Goal: Check status: Check status

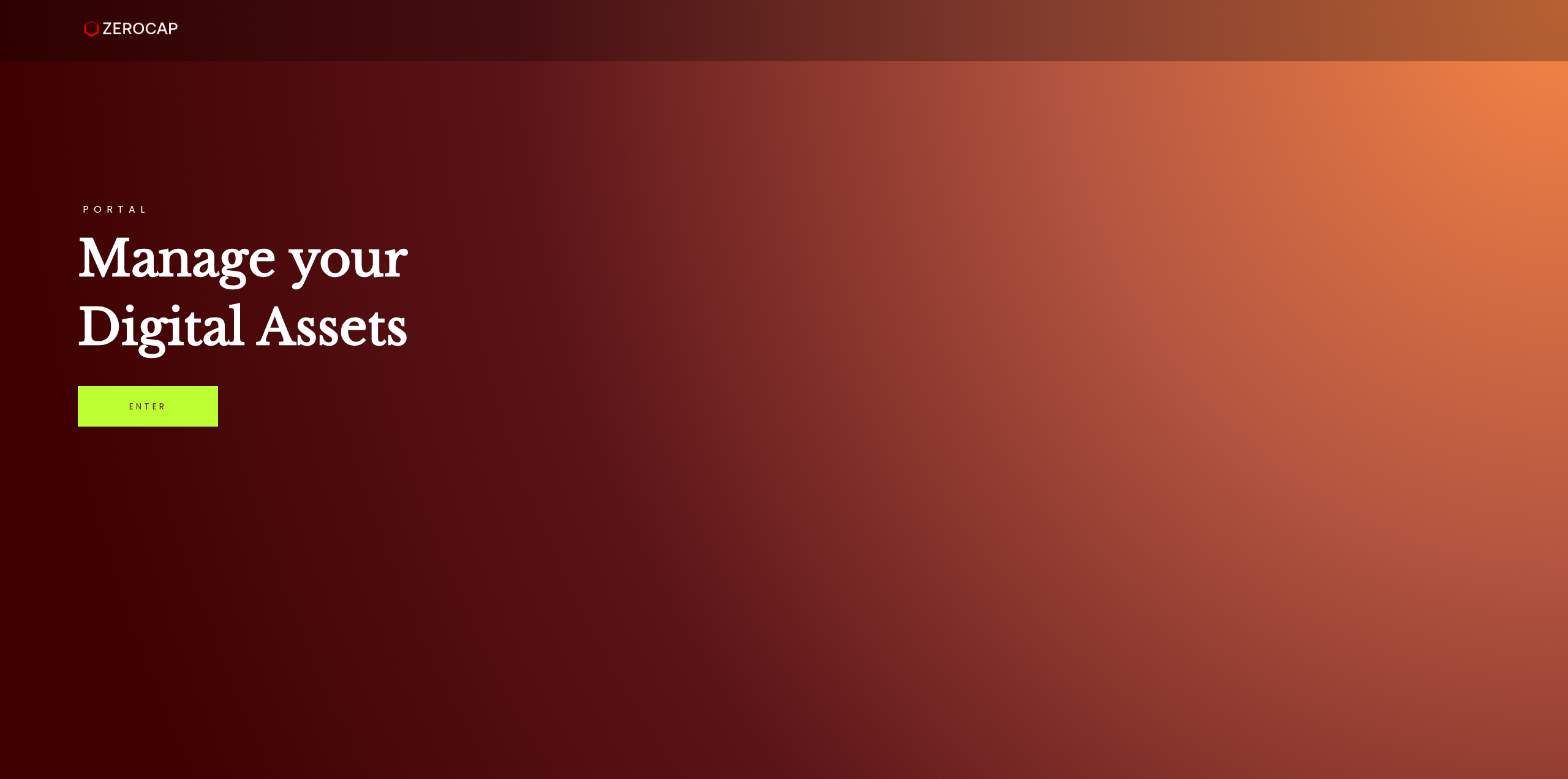
click at [178, 388] on link "Enter" at bounding box center [148, 406] width 140 height 40
click at [178, 416] on link "Enter" at bounding box center [148, 406] width 140 height 40
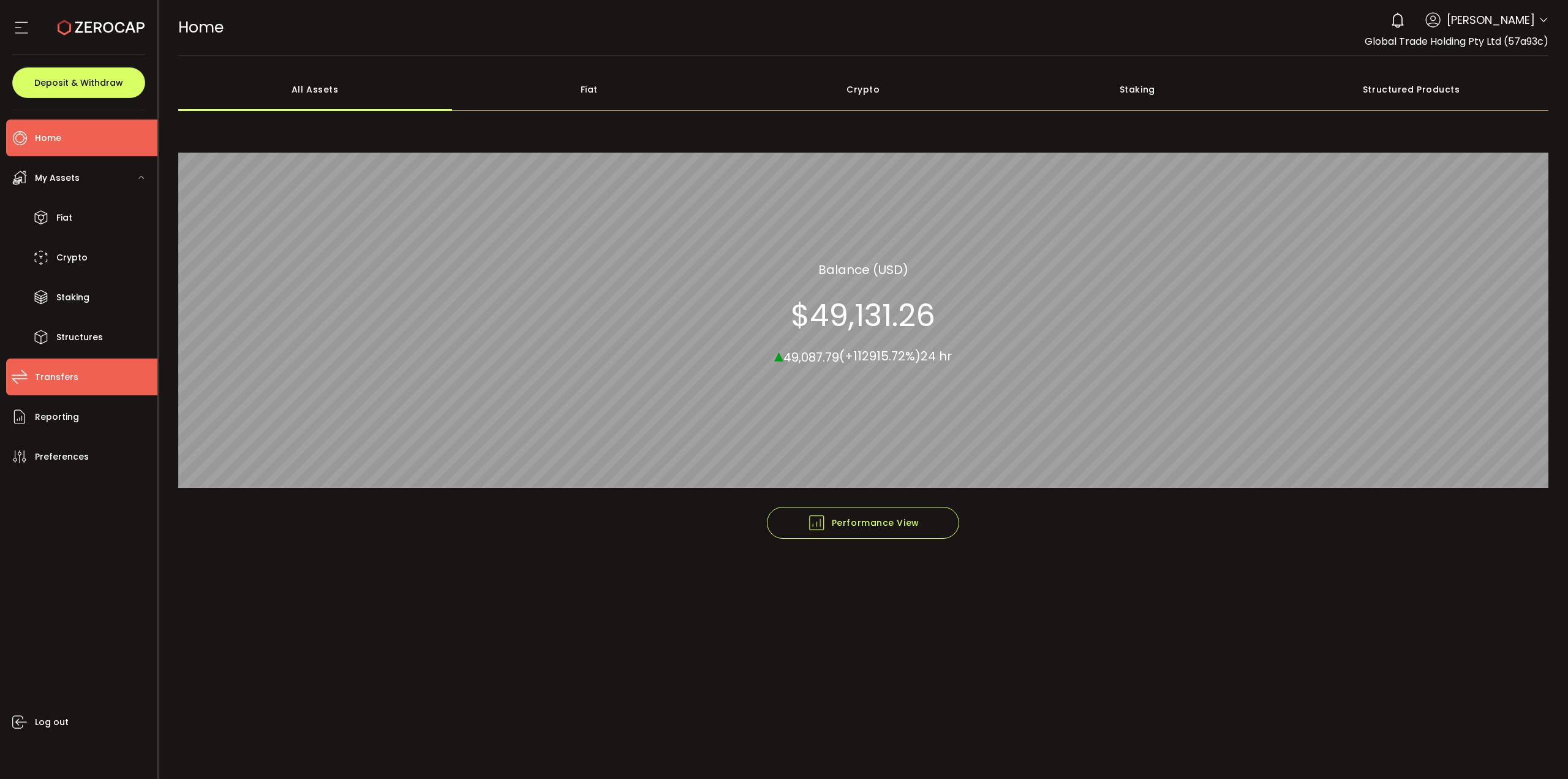
click at [79, 378] on li "Transfers" at bounding box center [82, 377] width 151 height 37
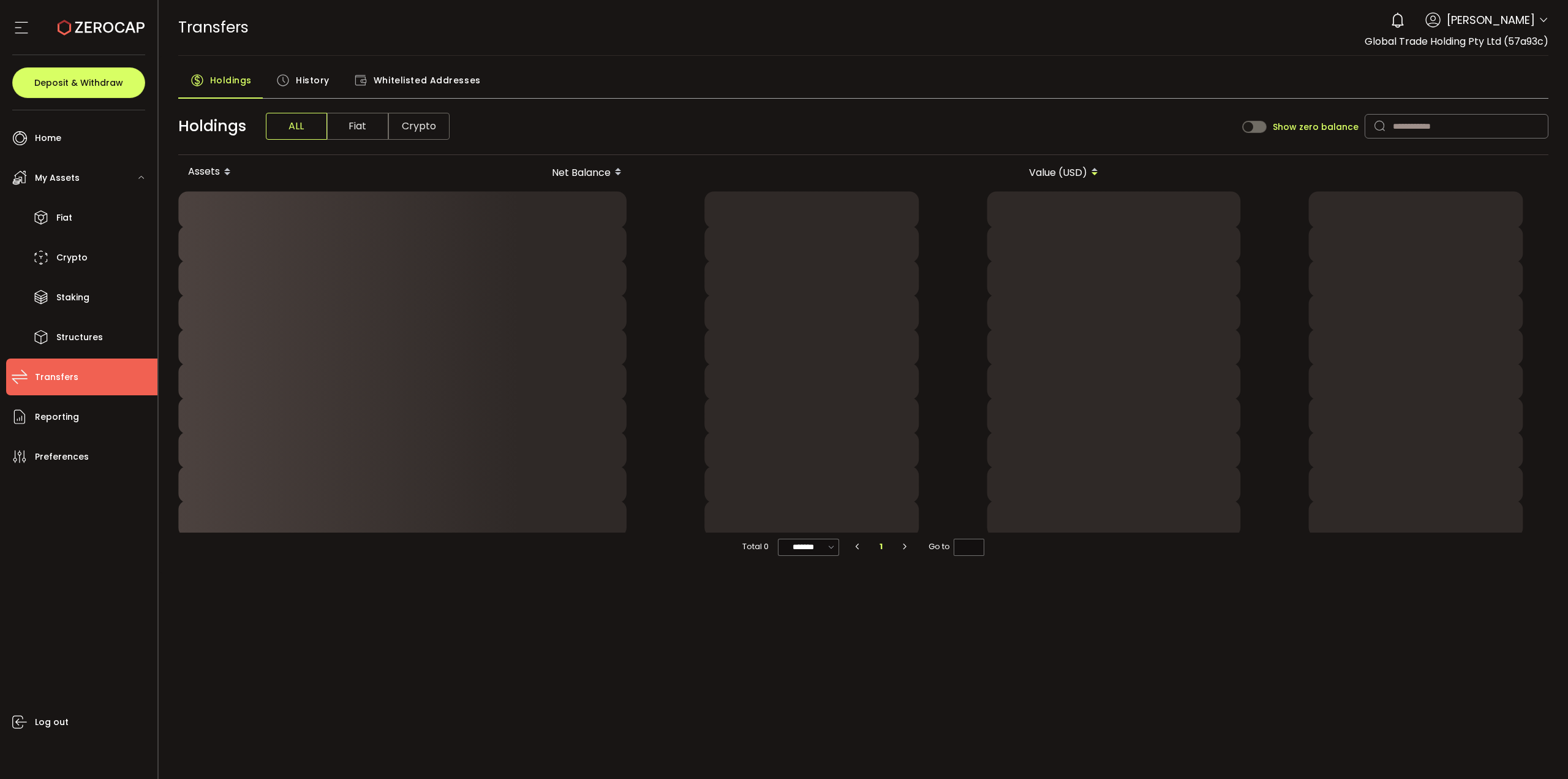
click at [310, 70] on span "History" at bounding box center [313, 80] width 34 height 24
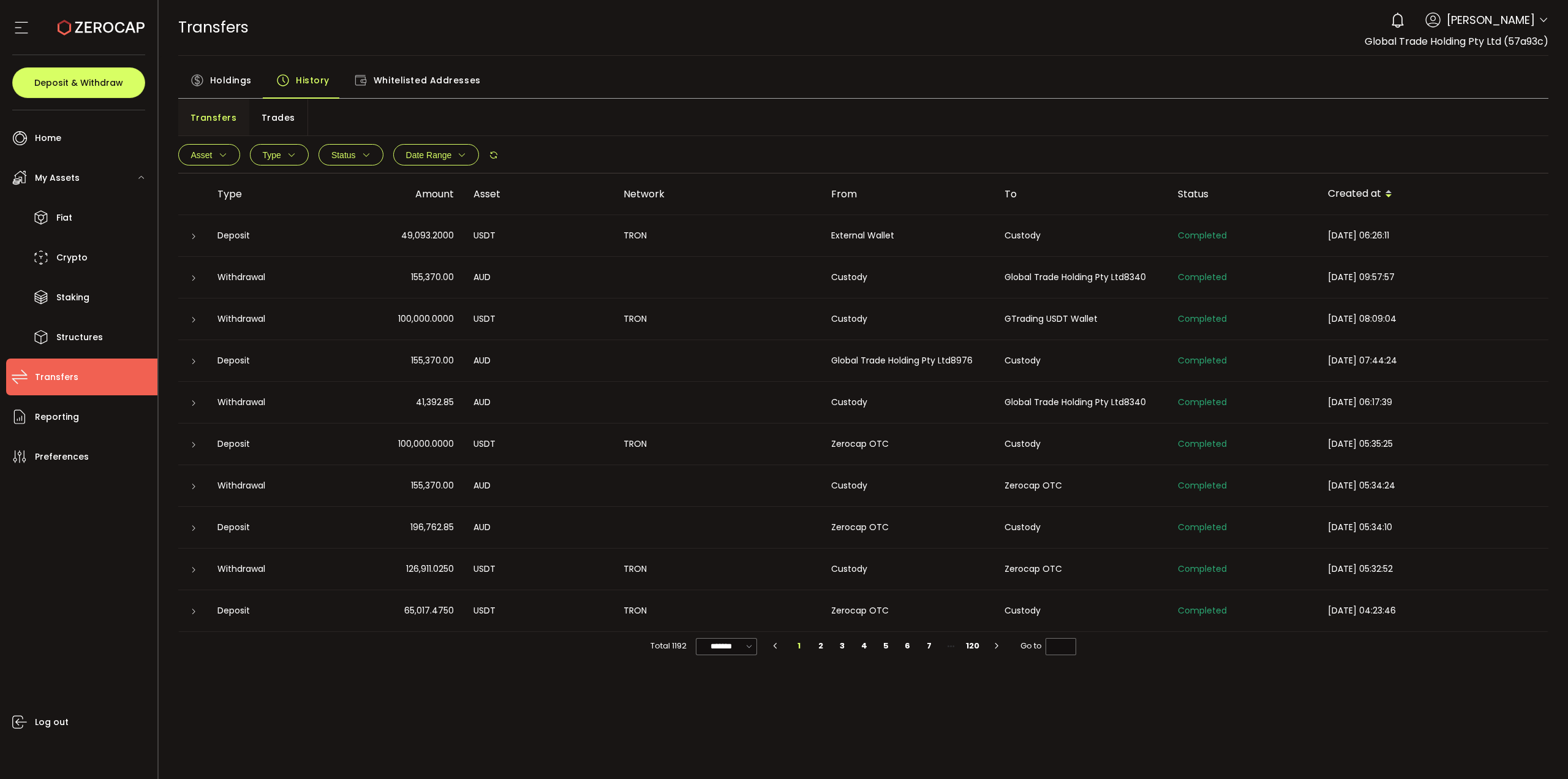
click at [565, 39] on div "TRANSFERS Buy Power $0.00 USD Transfers Transfers Verify Your Identity 0 Alan P…" at bounding box center [864, 27] width 1371 height 55
